Goal: Task Accomplishment & Management: Manage account settings

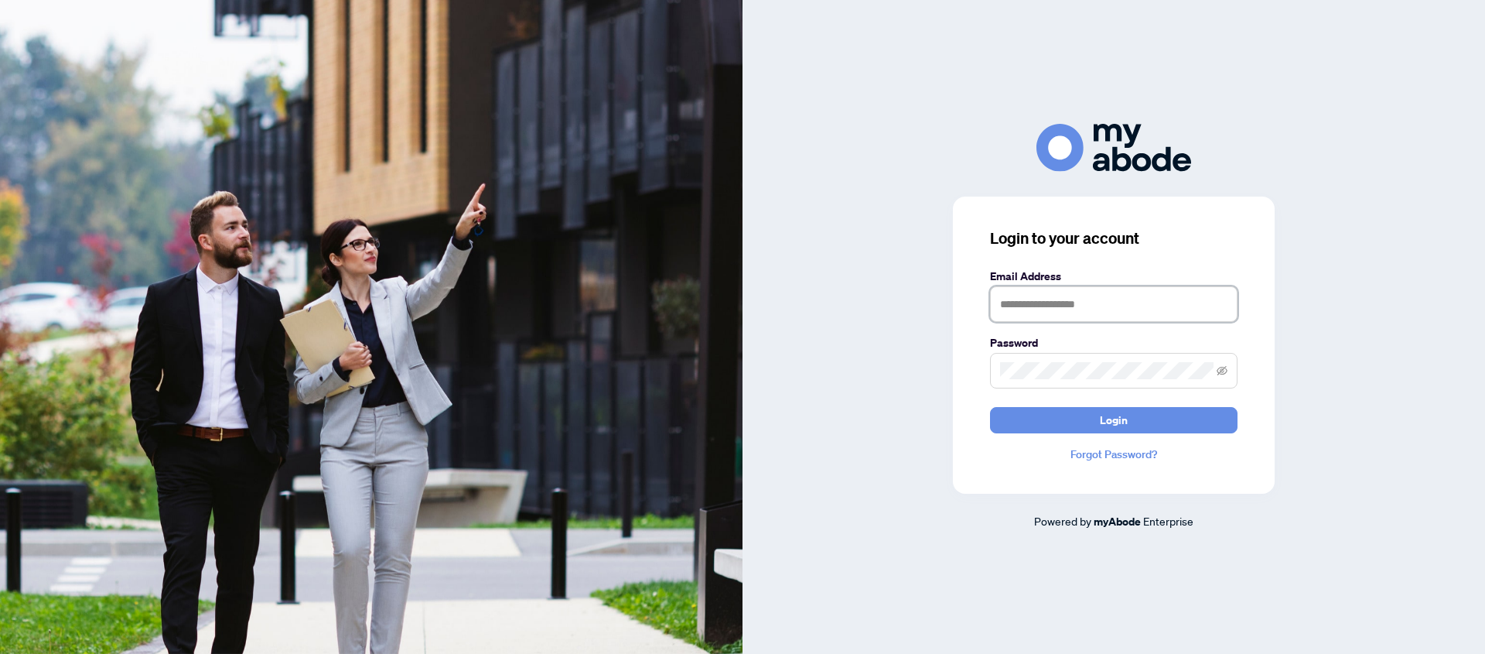
click at [1069, 303] on input "text" at bounding box center [1114, 304] width 248 height 36
type input "**********"
click at [1121, 422] on span "Login" at bounding box center [1114, 420] width 28 height 25
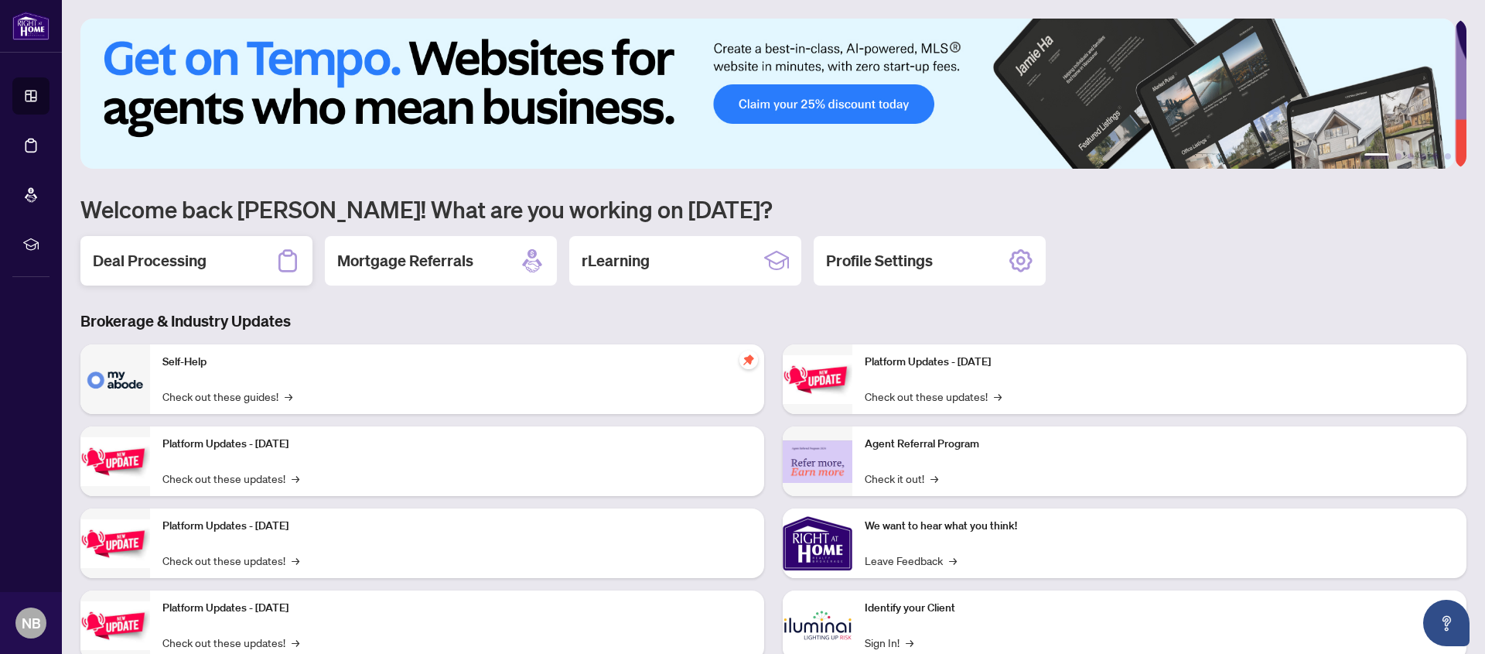
click at [160, 265] on h2 "Deal Processing" at bounding box center [150, 261] width 114 height 22
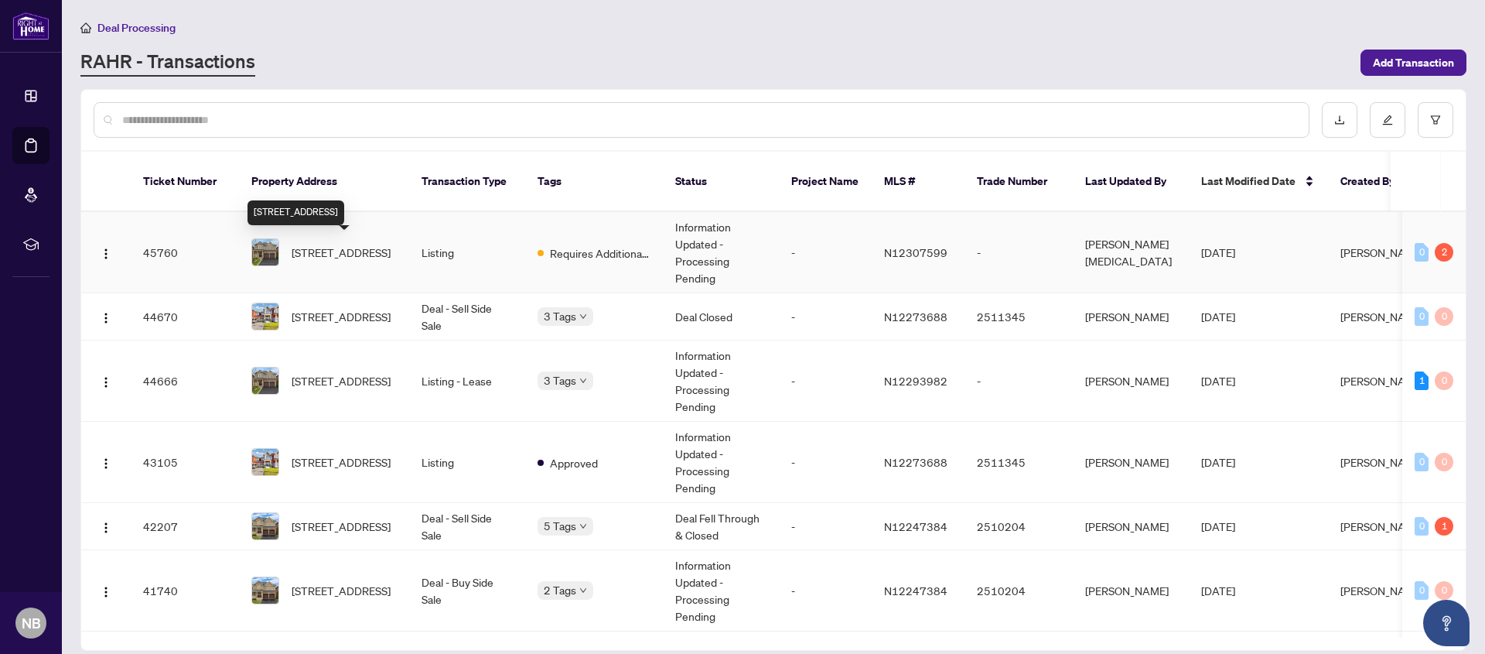
click at [317, 251] on span "[STREET_ADDRESS]" at bounding box center [341, 252] width 99 height 17
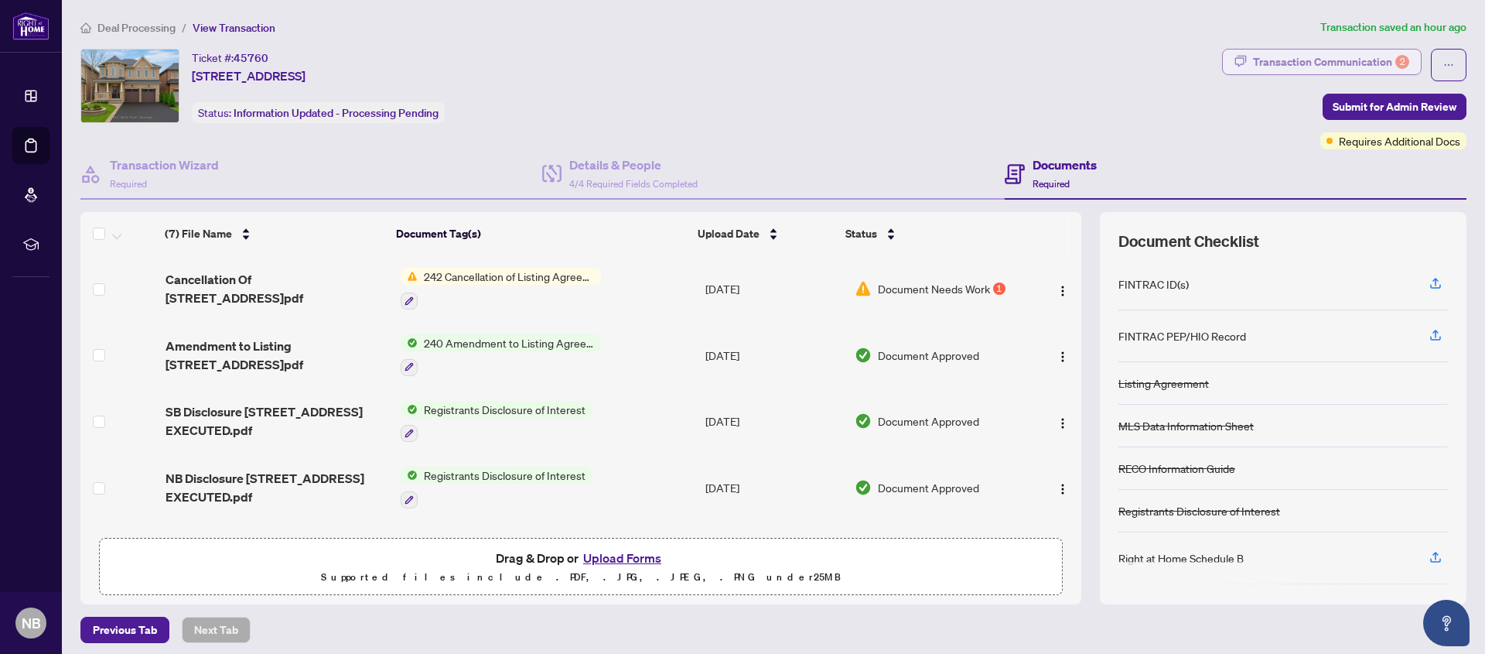
click at [1315, 62] on div "Transaction Communication 2" at bounding box center [1331, 62] width 156 height 25
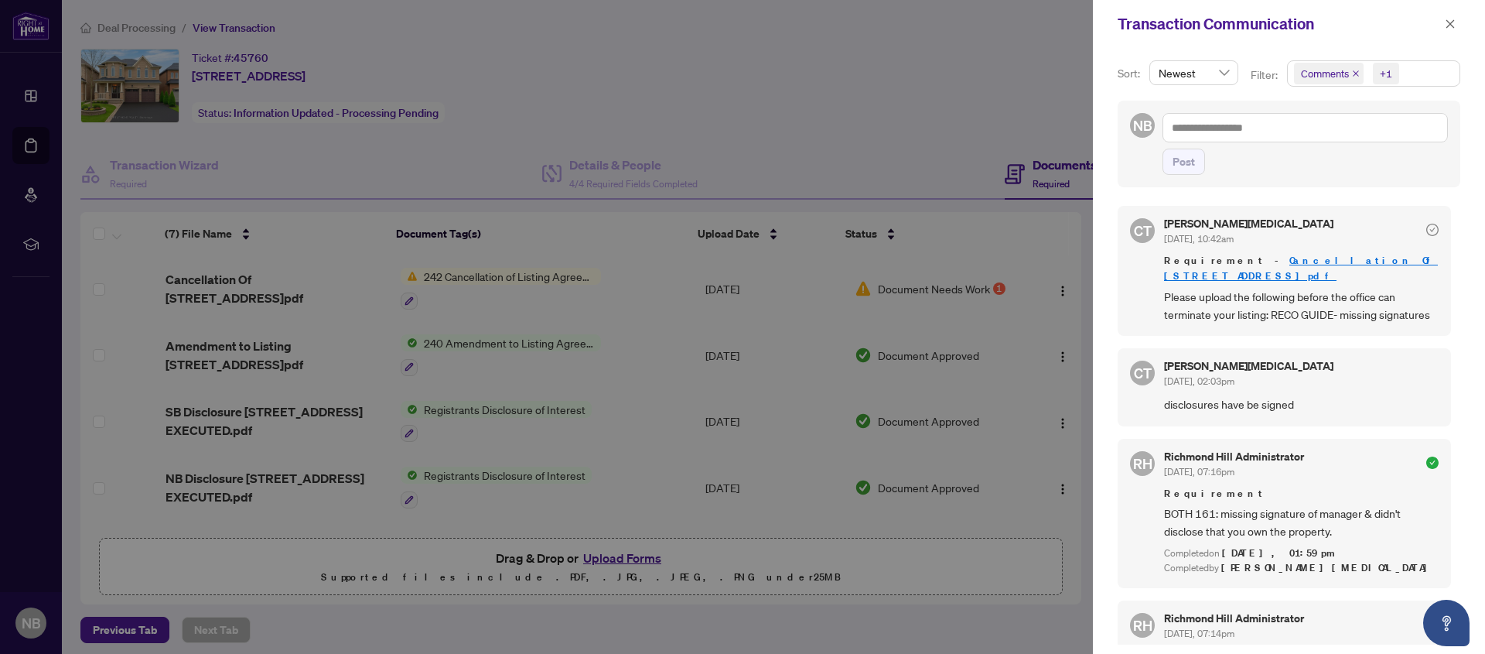
click at [884, 128] on div at bounding box center [742, 327] width 1485 height 654
click at [1447, 22] on icon "close" at bounding box center [1450, 24] width 11 height 11
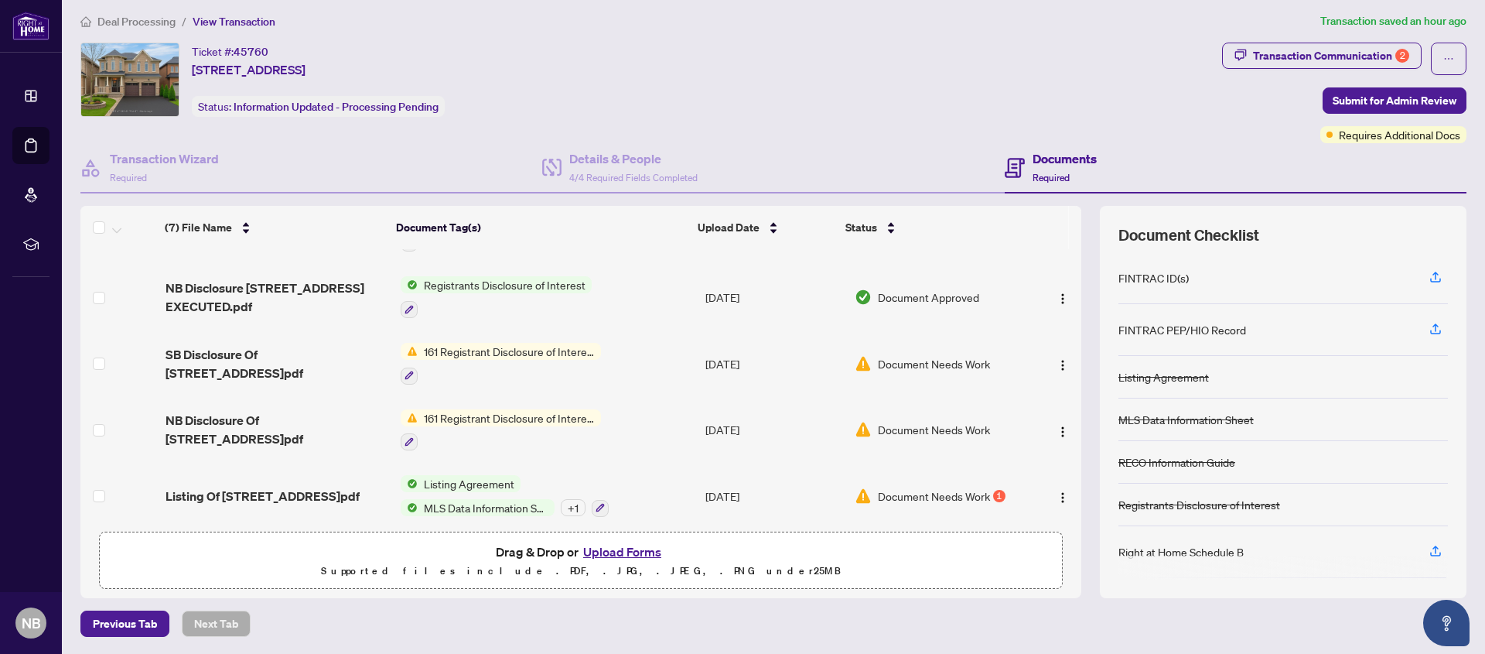
scroll to position [197, 0]
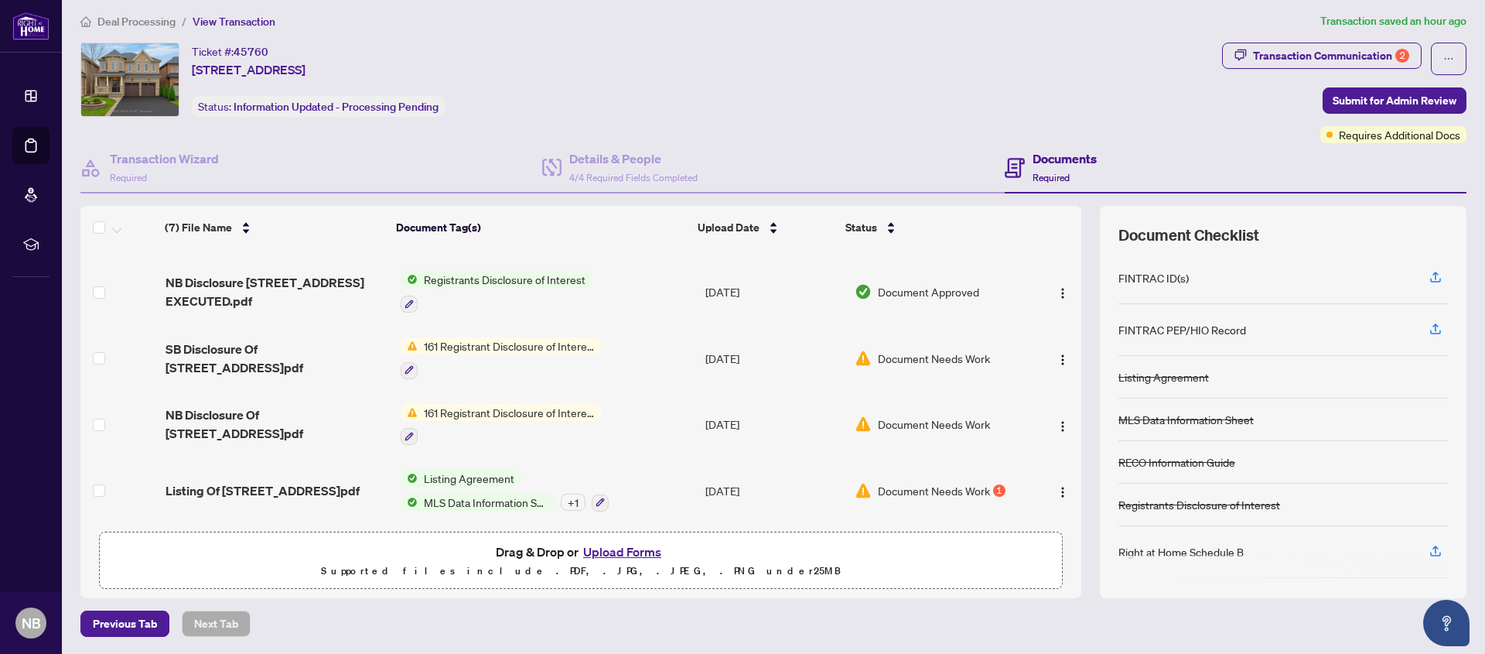
click at [933, 482] on span "Document Needs Work" at bounding box center [934, 490] width 112 height 17
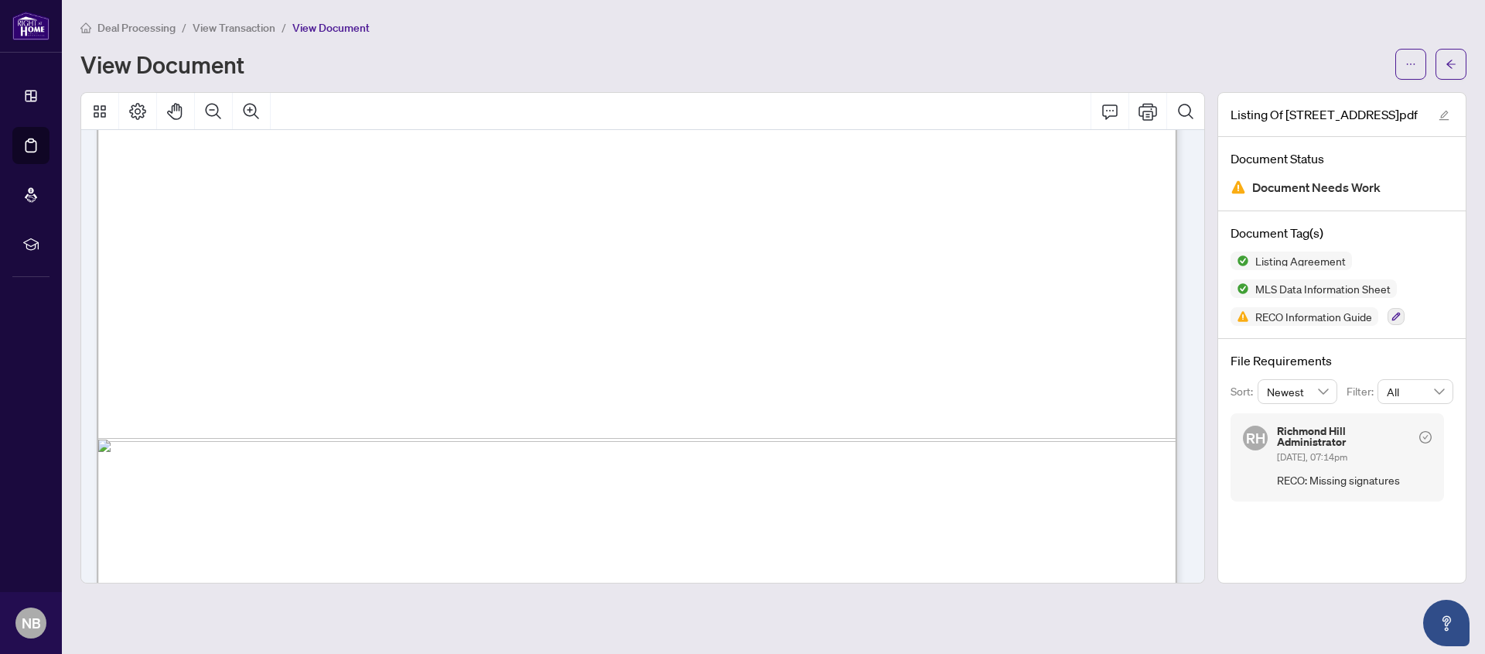
scroll to position [28306, 0]
click at [1401, 318] on icon "button" at bounding box center [1396, 316] width 9 height 9
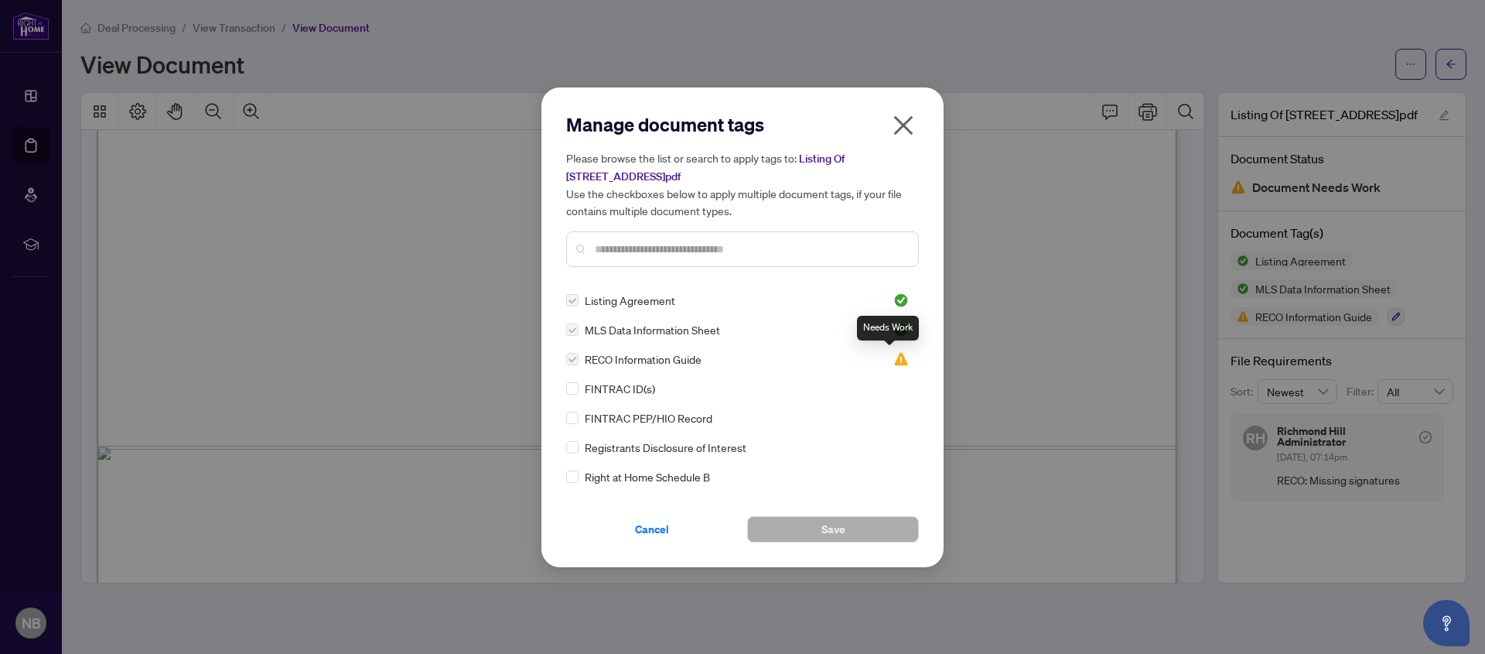
click at [894, 364] on img at bounding box center [901, 358] width 15 height 15
click at [572, 359] on label at bounding box center [572, 358] width 12 height 17
click at [904, 125] on icon "close" at bounding box center [903, 124] width 19 height 19
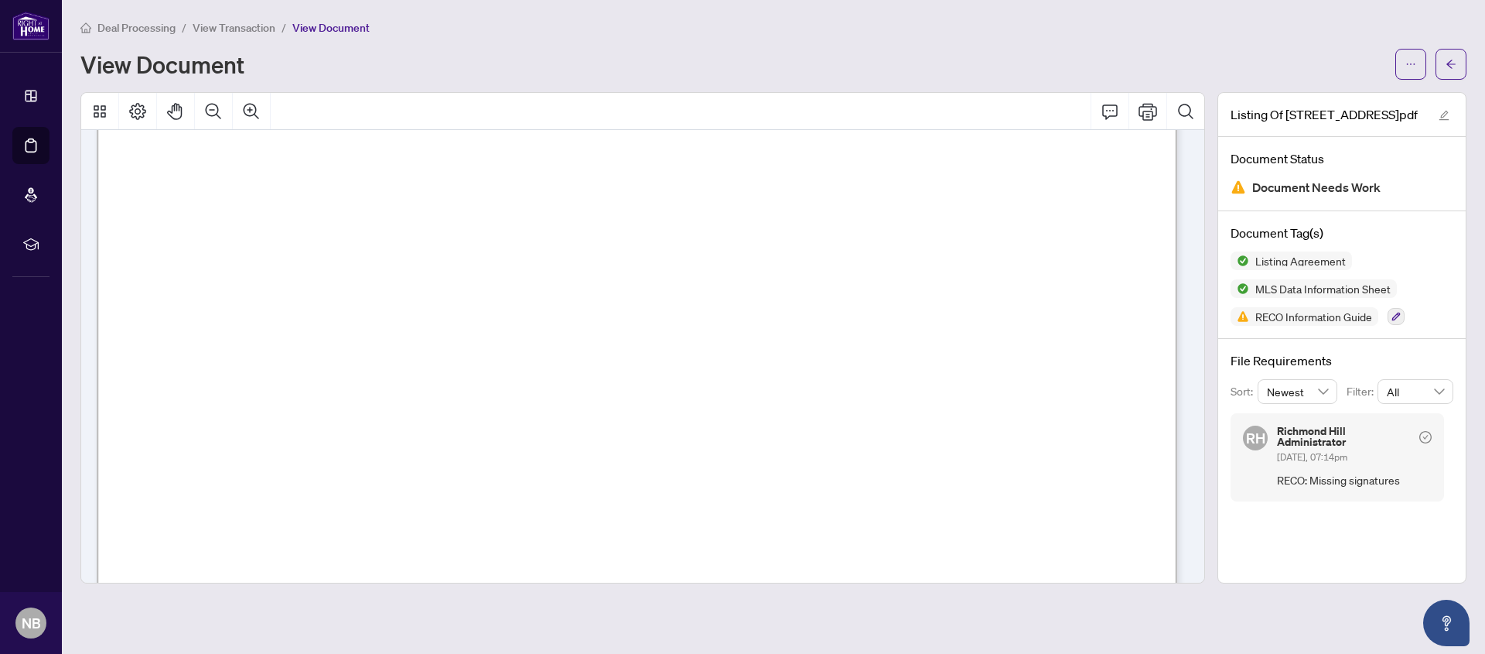
scroll to position [26558, 0]
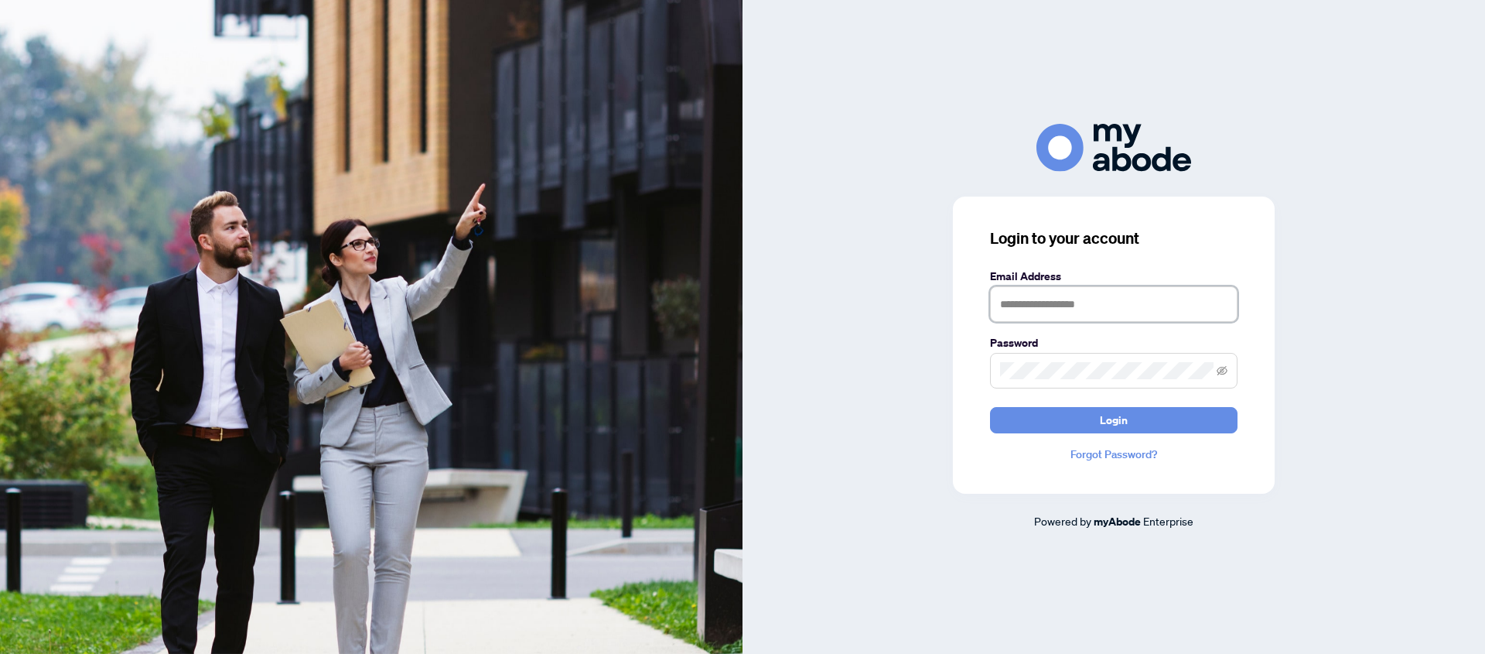
click at [1063, 306] on input "text" at bounding box center [1114, 304] width 248 height 36
type input "**********"
click at [1113, 426] on span "Login" at bounding box center [1114, 420] width 28 height 25
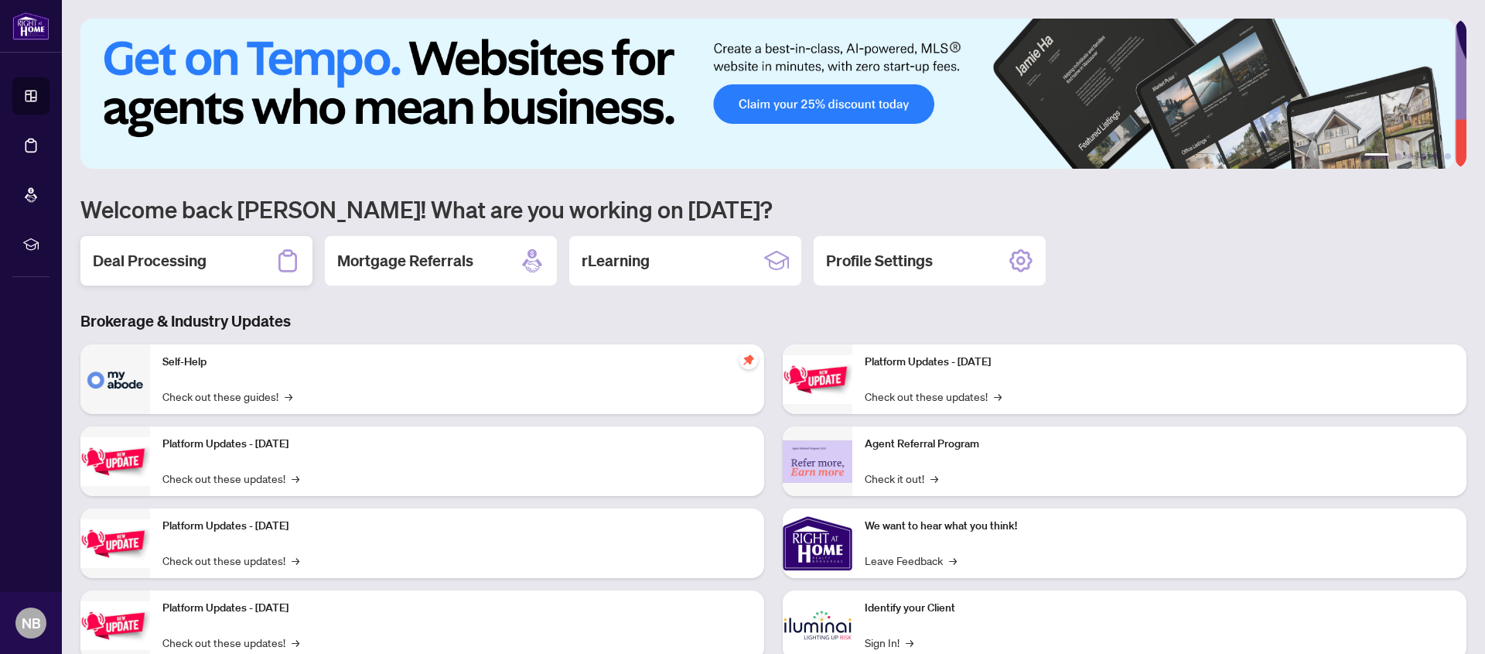
click at [141, 262] on h2 "Deal Processing" at bounding box center [150, 261] width 114 height 22
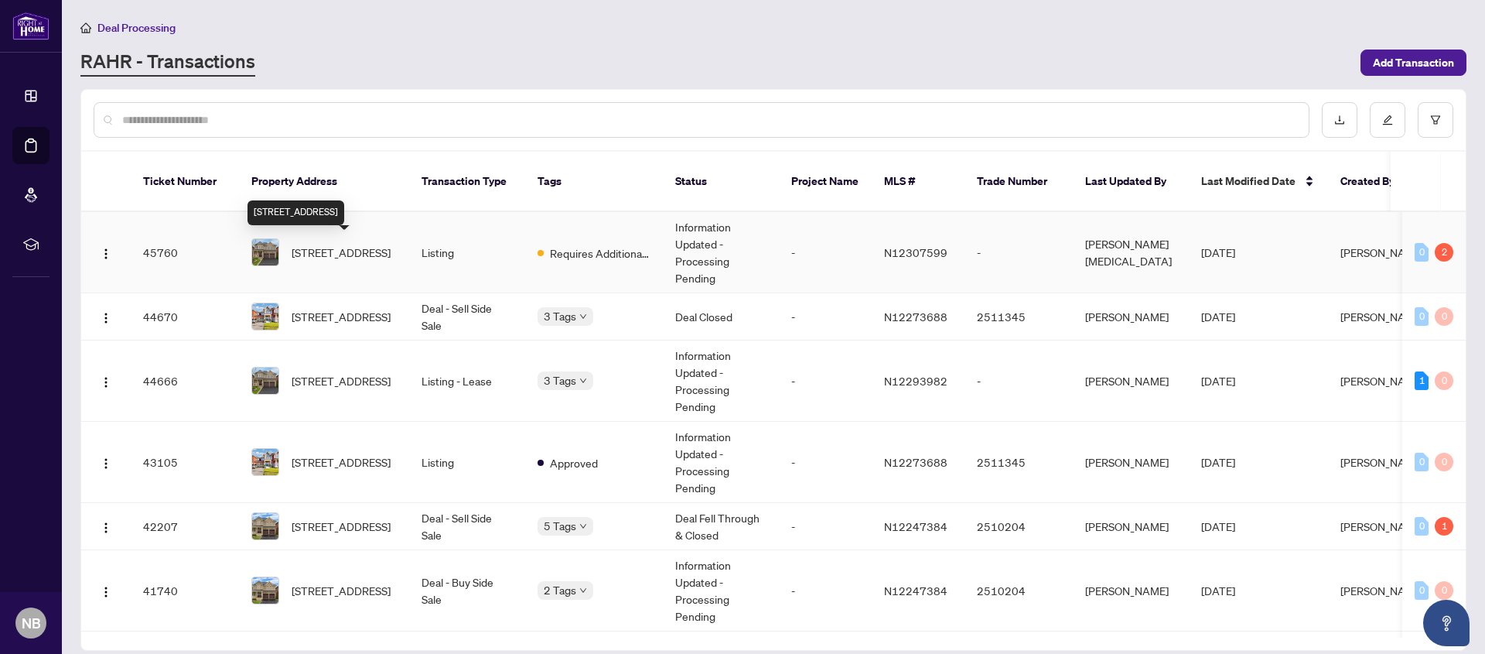
click at [334, 256] on span "[STREET_ADDRESS]" at bounding box center [341, 252] width 99 height 17
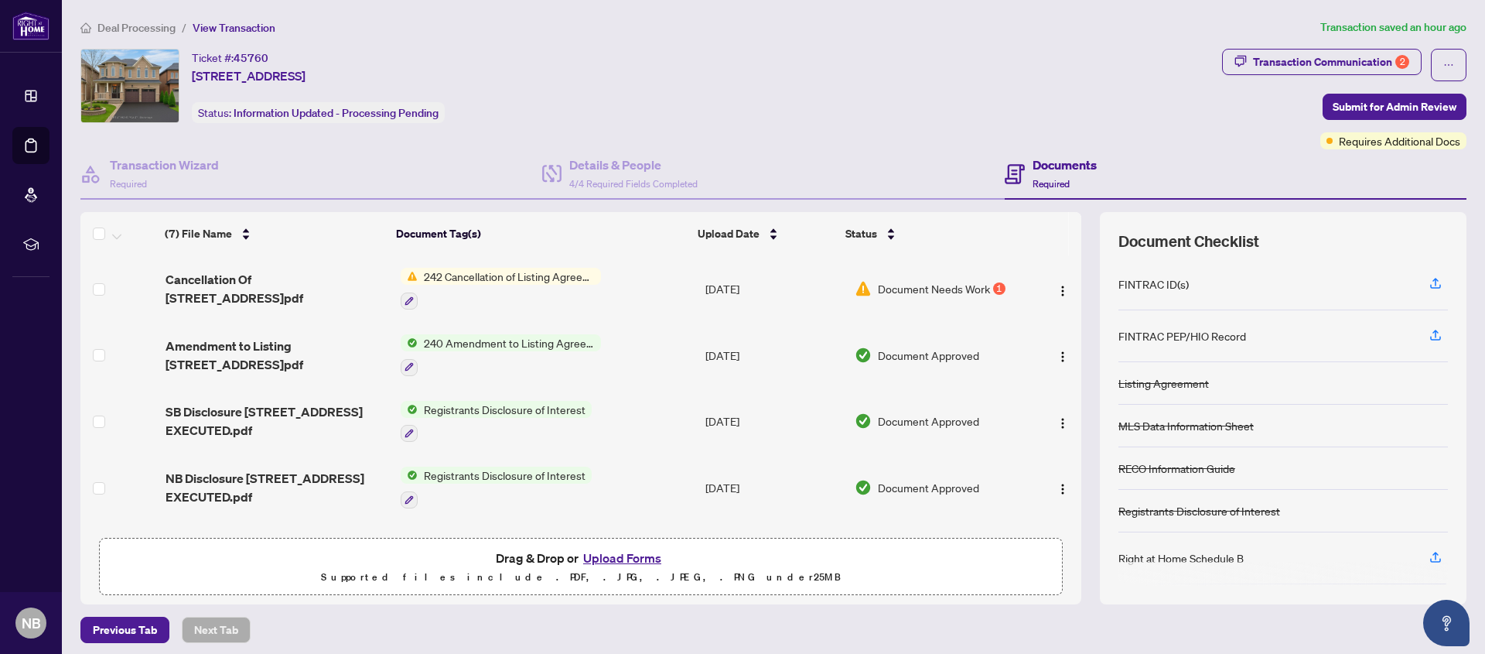
click at [623, 558] on button "Upload Forms" at bounding box center [622, 558] width 87 height 20
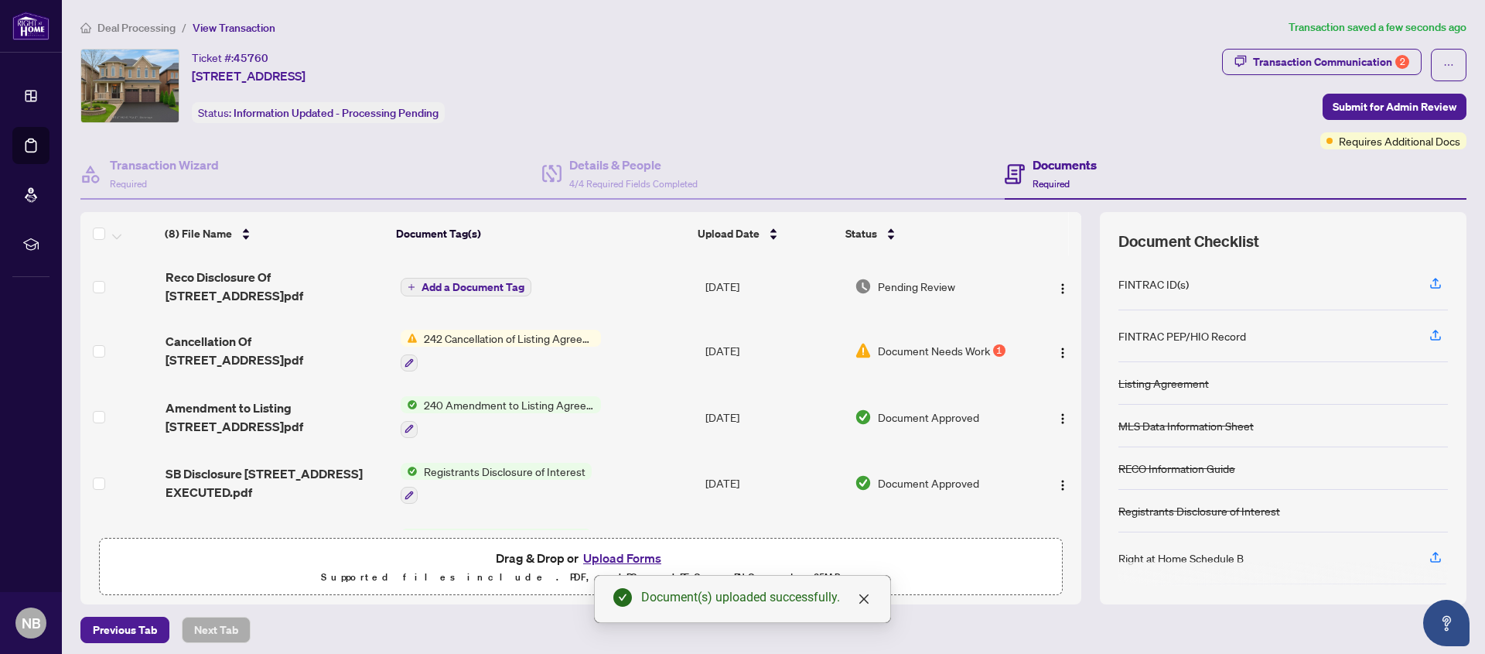
click at [458, 284] on span "Add a Document Tag" at bounding box center [473, 287] width 103 height 11
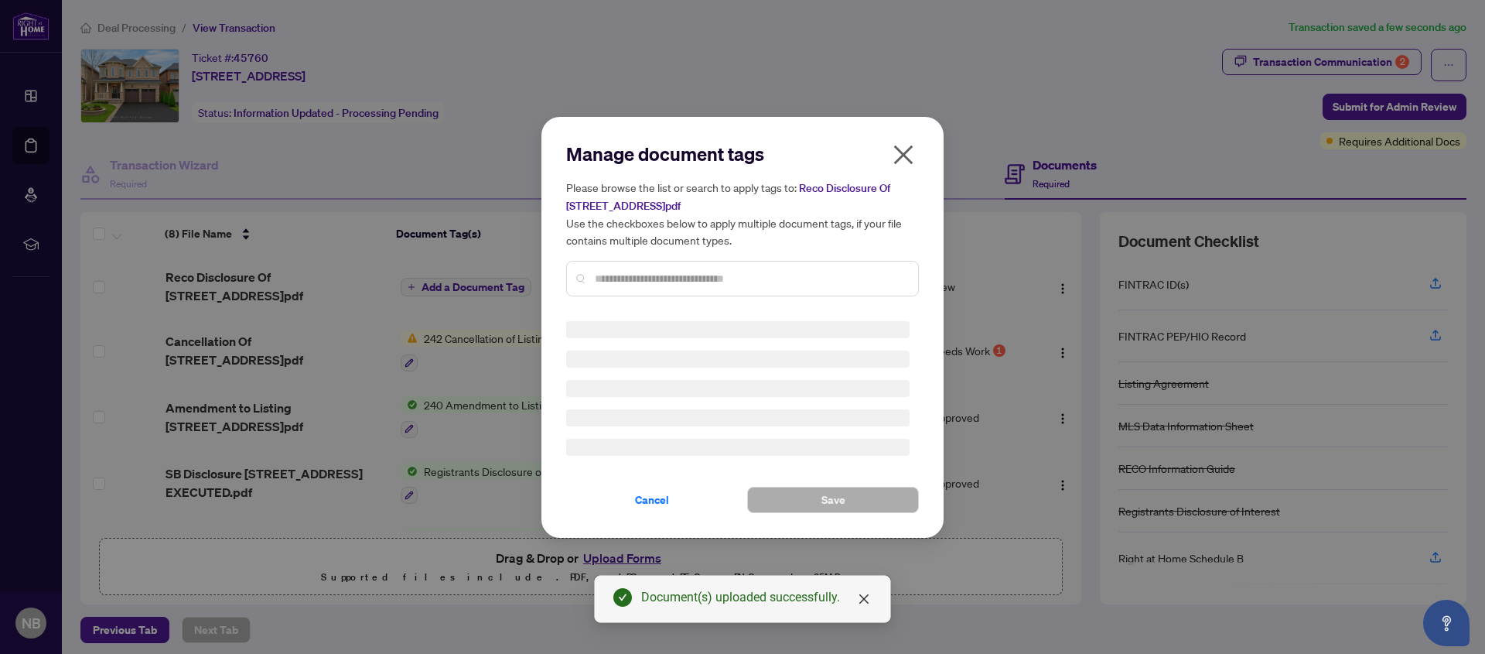
click at [624, 277] on div "Manage document tags Please browse the list or search to apply tags to: Reco Di…" at bounding box center [742, 225] width 353 height 167
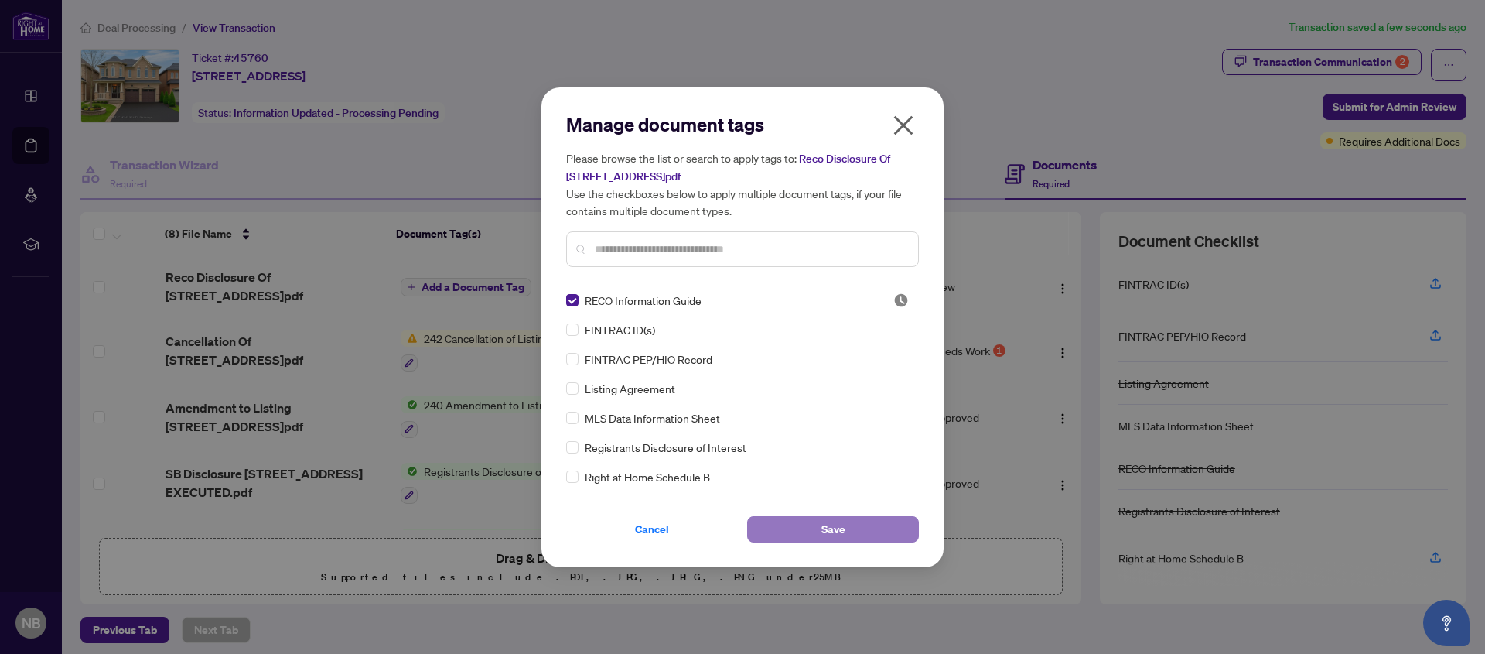
click at [821, 531] on button "Save" at bounding box center [833, 529] width 172 height 26
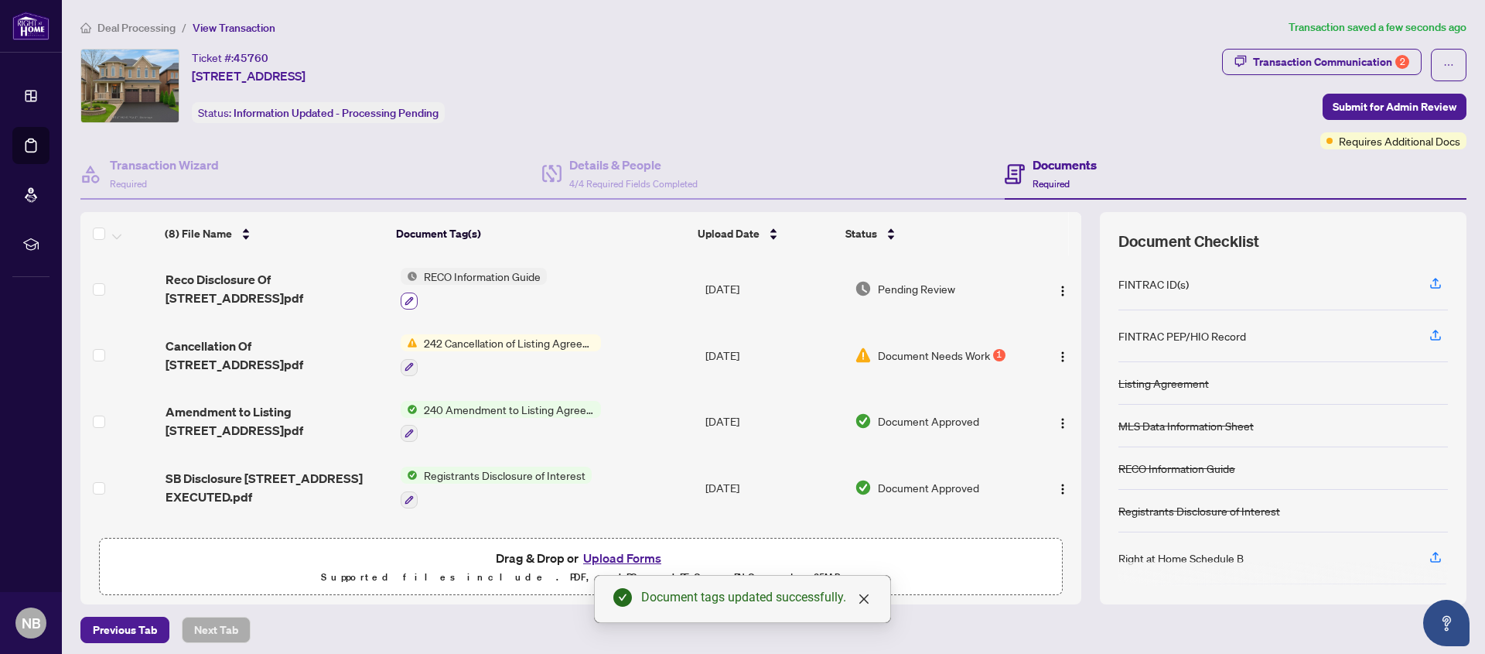
click at [405, 299] on icon "button" at bounding box center [409, 300] width 9 height 9
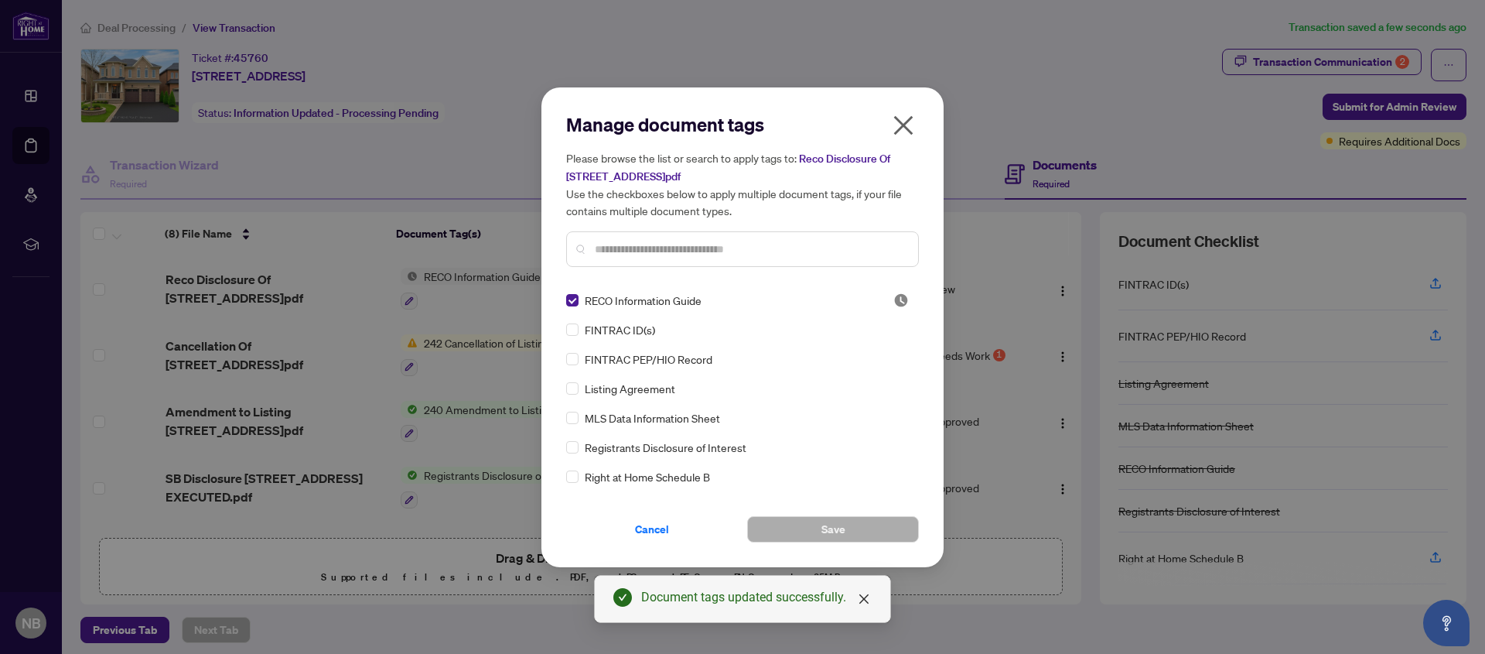
click at [612, 250] on input "text" at bounding box center [750, 249] width 311 height 17
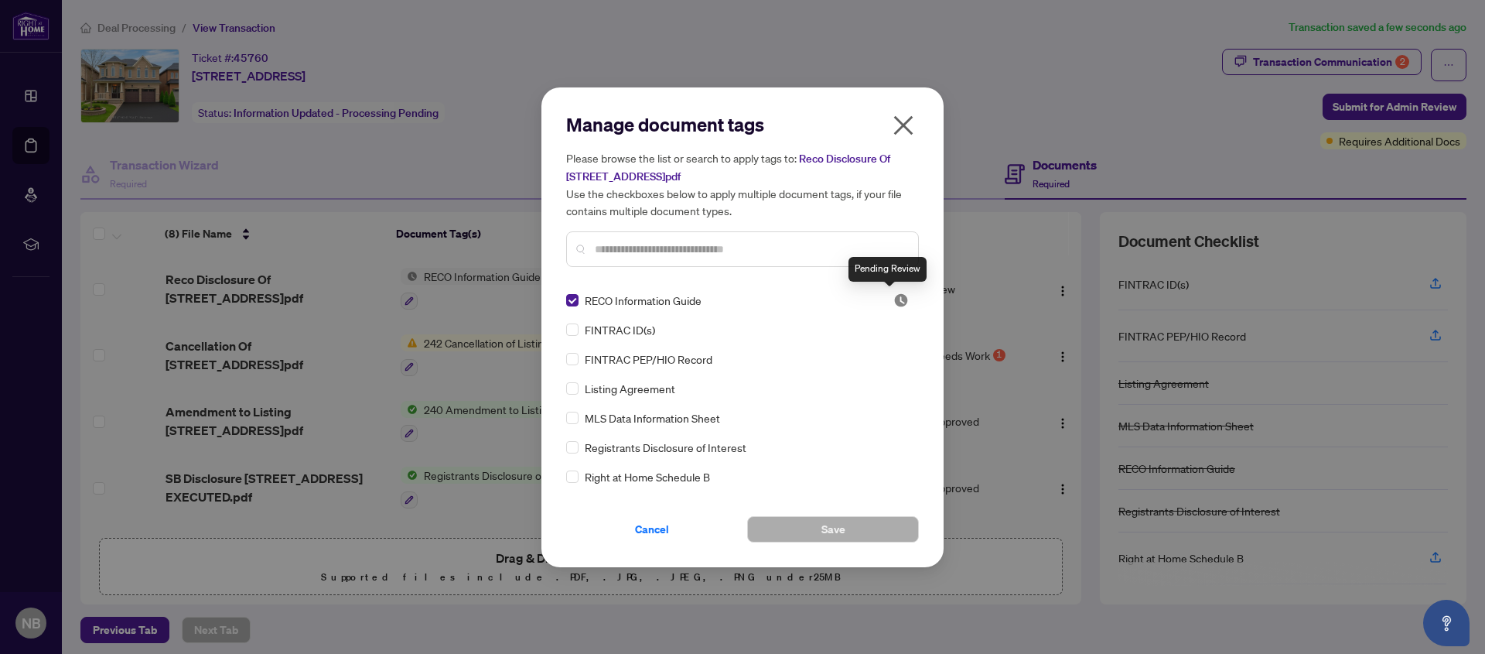
click at [894, 302] on img at bounding box center [901, 299] width 15 height 15
click at [905, 129] on icon "close" at bounding box center [903, 124] width 19 height 19
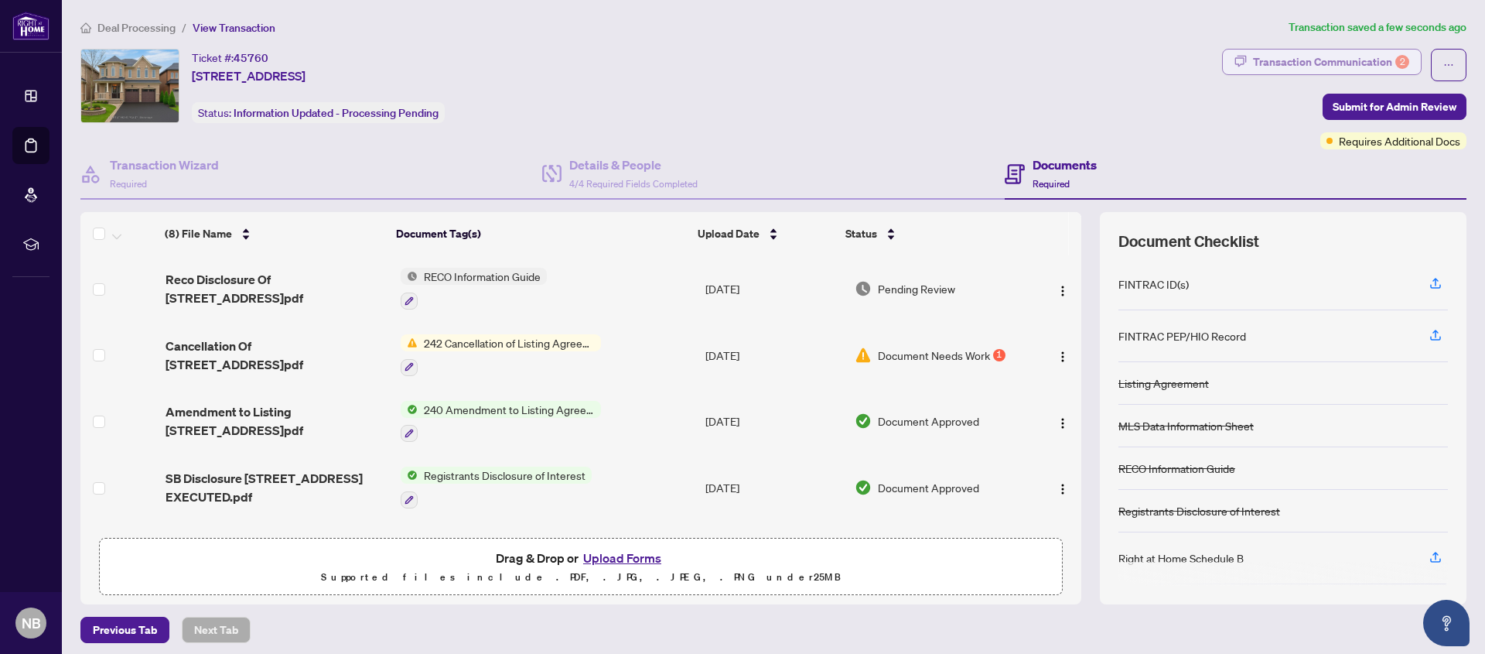
click at [1335, 60] on div "Transaction Communication 2" at bounding box center [1331, 62] width 156 height 25
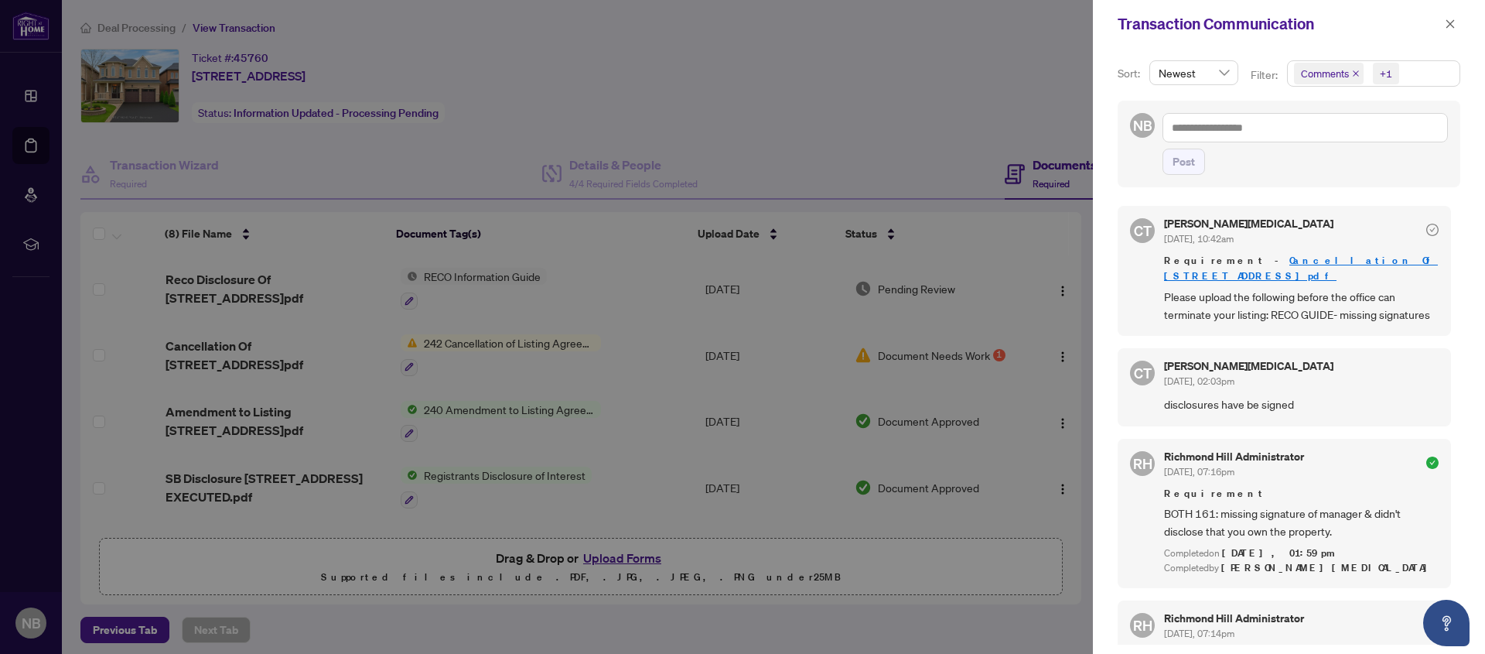
click at [963, 115] on div at bounding box center [742, 327] width 1485 height 654
click at [1454, 25] on icon "close" at bounding box center [1450, 24] width 11 height 11
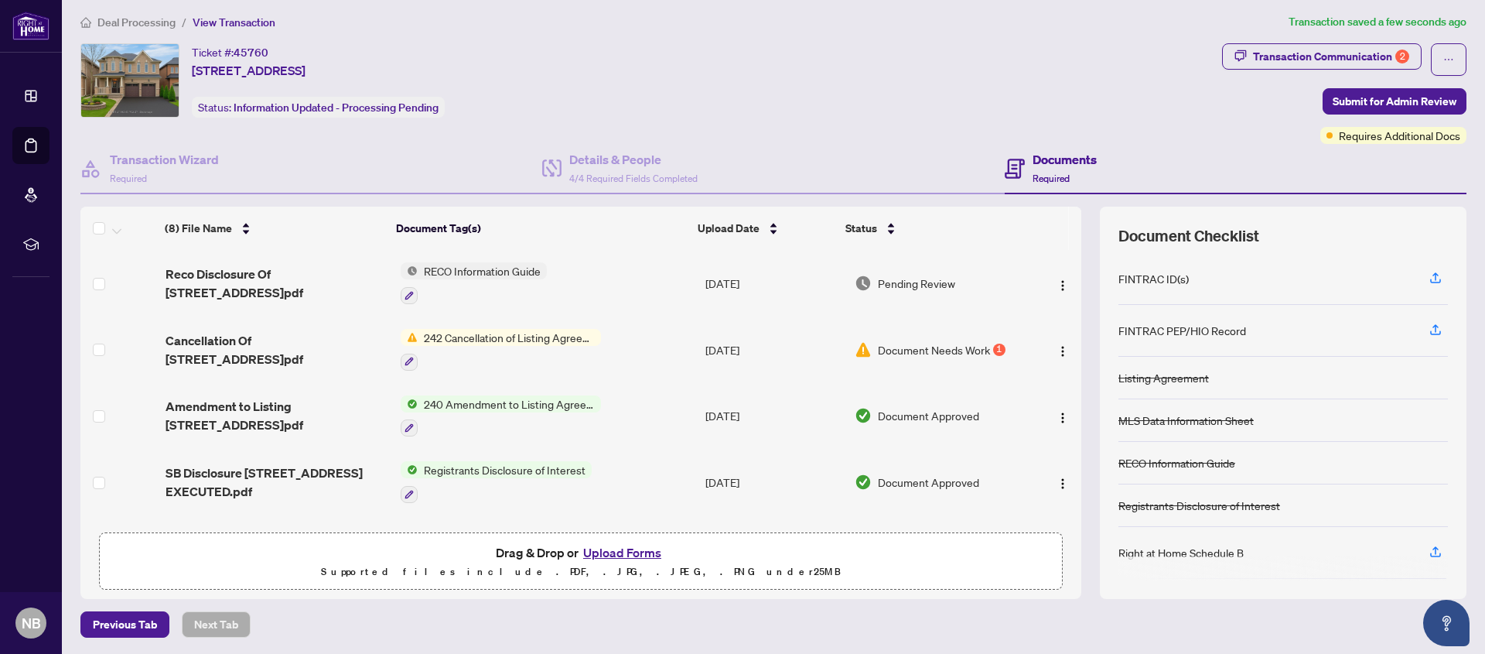
scroll to position [6, 0]
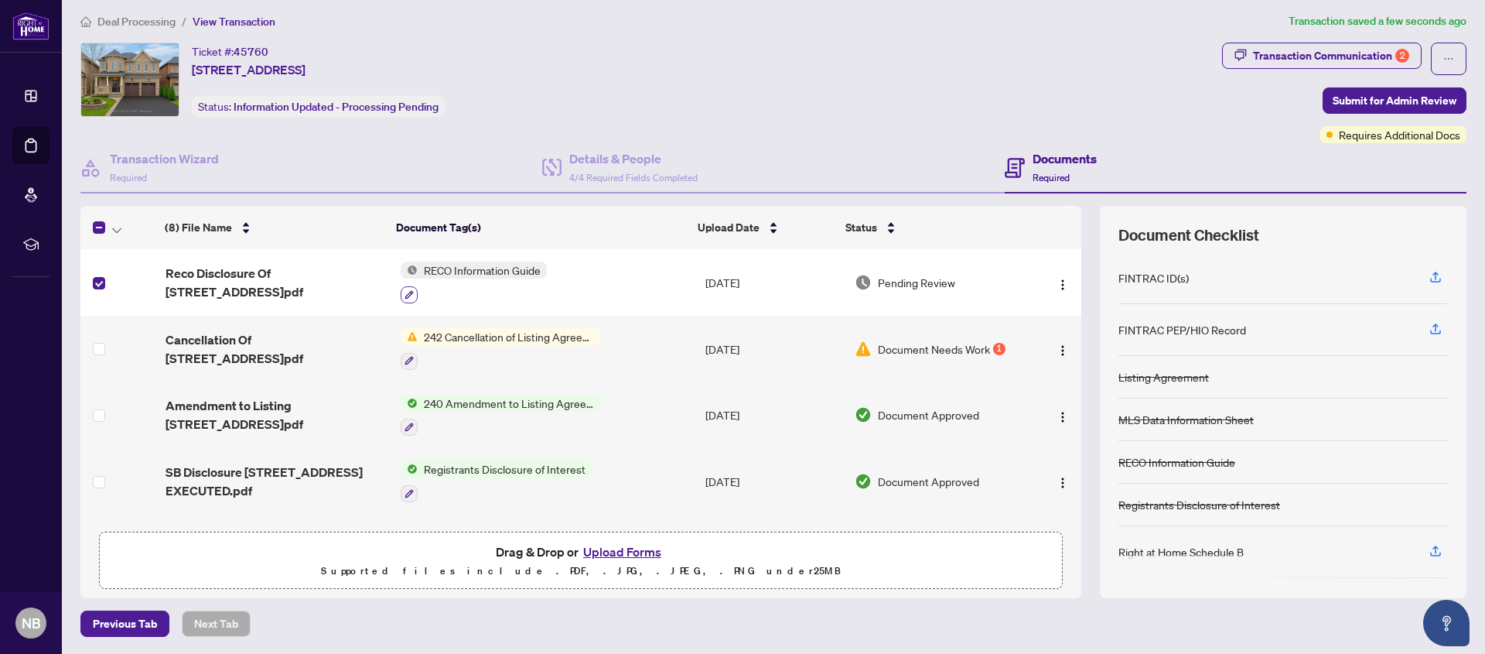
click at [405, 295] on icon "button" at bounding box center [409, 294] width 9 height 9
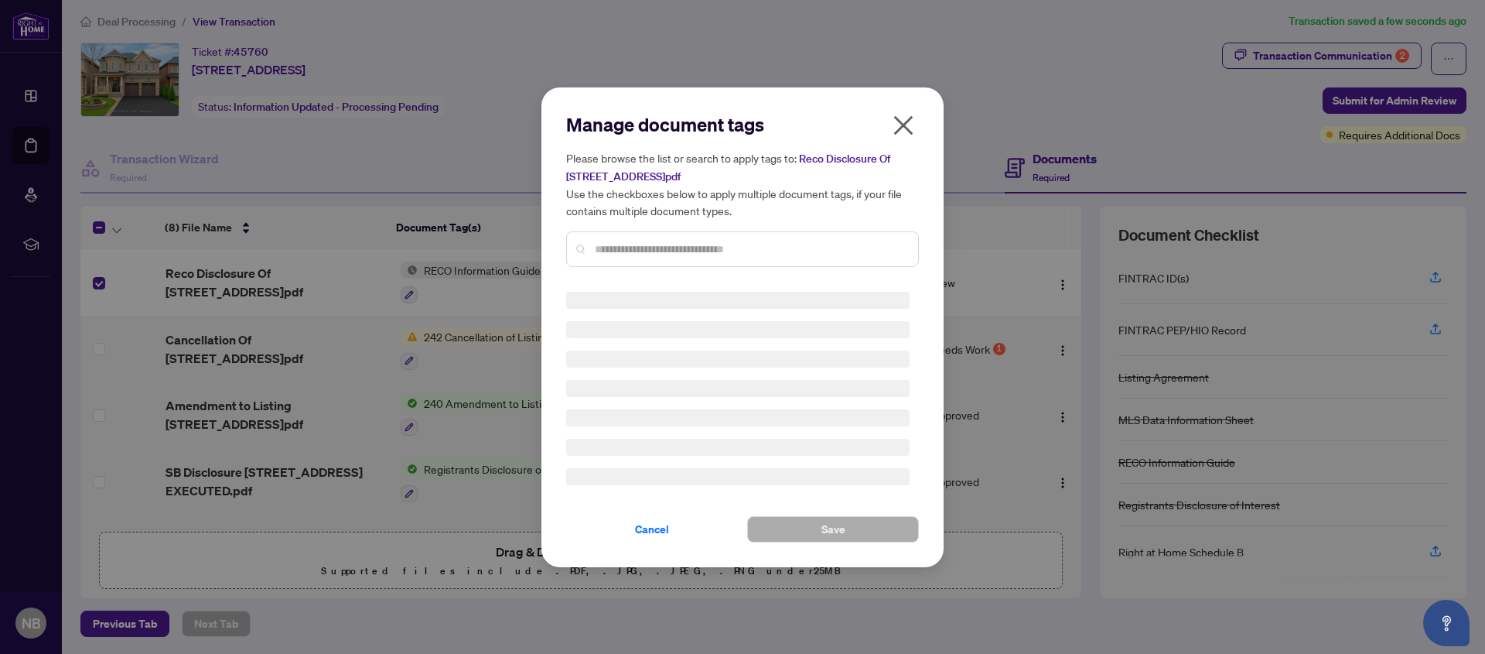
click at [621, 248] on input "text" at bounding box center [750, 249] width 311 height 17
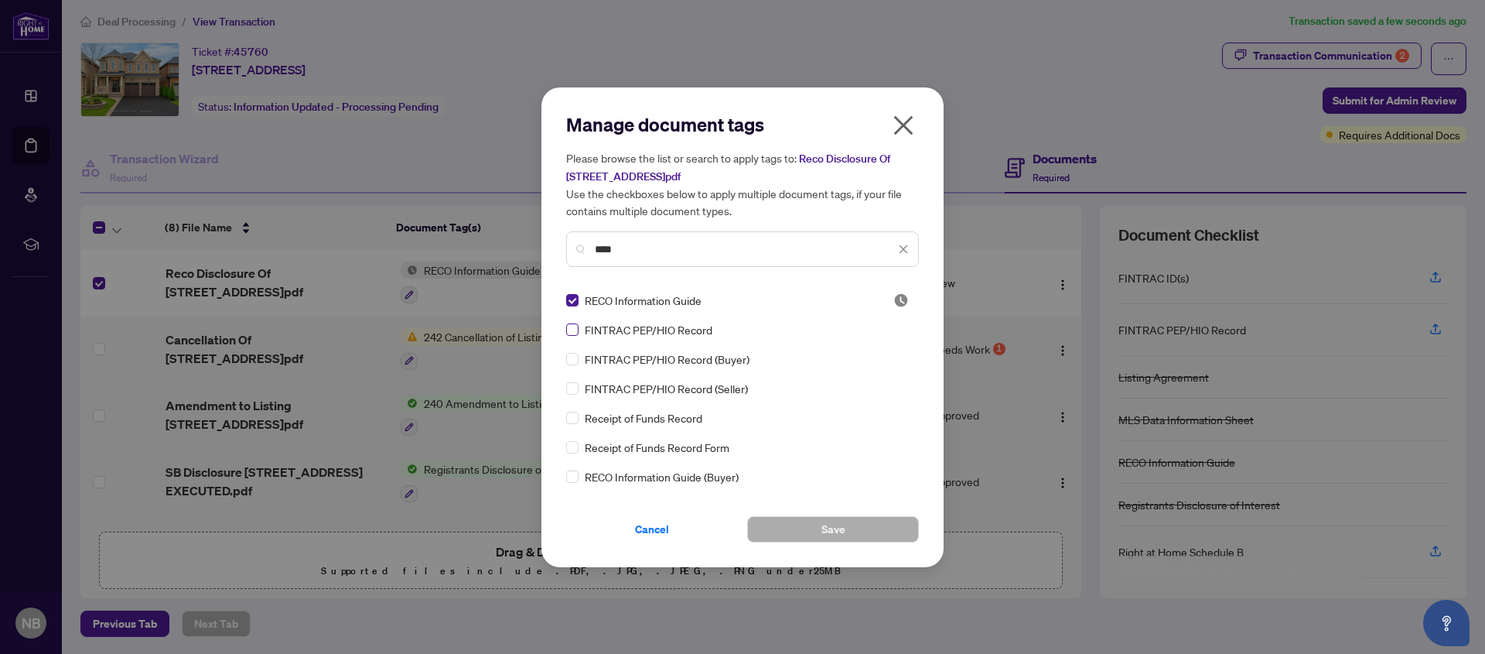
type input "****"
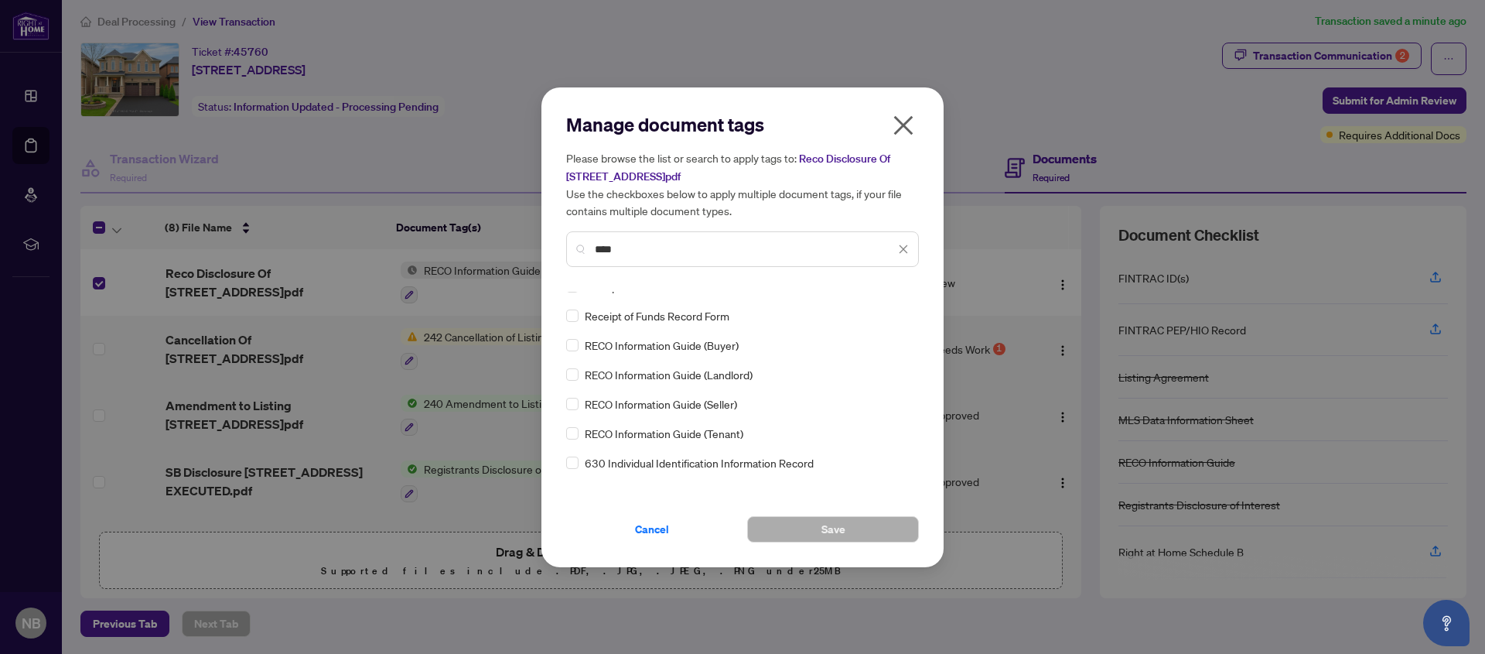
scroll to position [0, 0]
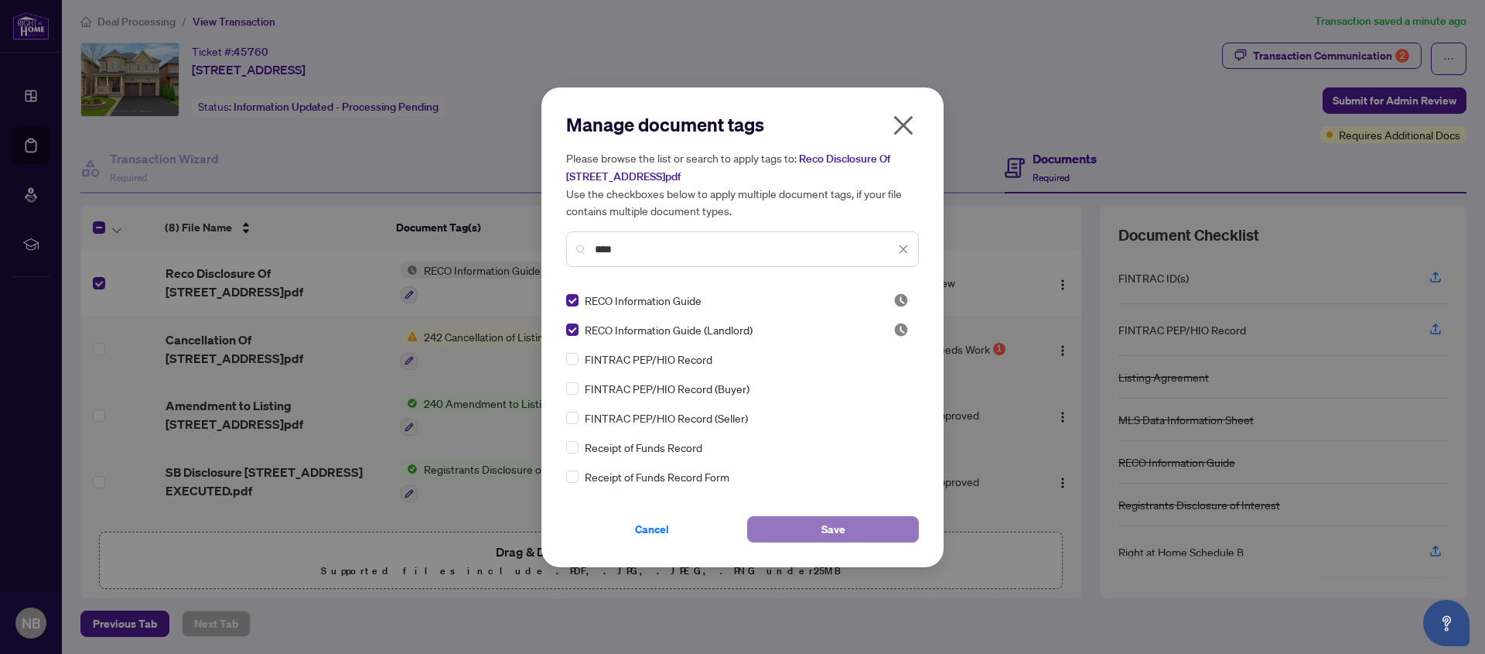
click at [833, 528] on span "Save" at bounding box center [834, 529] width 24 height 25
